Goal: Task Accomplishment & Management: Manage account settings

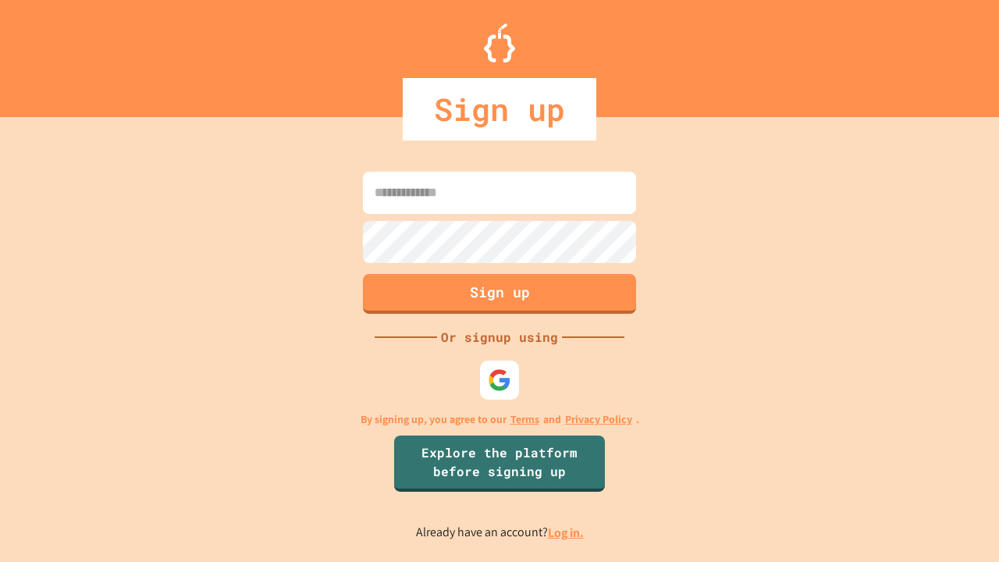
click at [567, 532] on link "Log in." at bounding box center [566, 533] width 36 height 16
